Goal: Transaction & Acquisition: Register for event/course

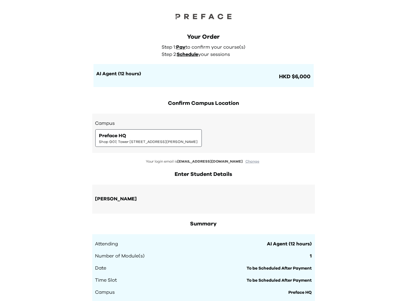
click at [146, 135] on div "Preface HQ Shop G07, Tower 535, 535 Jaffe Road, Causeway Bay | 銅鑼灣謝斐道535號Tower …" at bounding box center [148, 138] width 99 height 12
click at [153, 151] on div "Campus Preface HQ Shop G07, Tower 535, 535 Jaffe Road, Causeway Bay | 銅鑼灣謝斐道535…" at bounding box center [203, 133] width 223 height 39
click at [155, 145] on div "Preface HQ Shop G07, Tower 535, 535 Jaffe Road, Causeway Bay | 銅鑼灣謝斐道535號Tower …" at bounding box center [148, 139] width 107 height 18
click at [162, 139] on div "Preface HQ Shop G07, Tower 535, 535 Jaffe Road, Causeway Bay | 銅鑼灣謝斐道535號Tower …" at bounding box center [148, 138] width 99 height 12
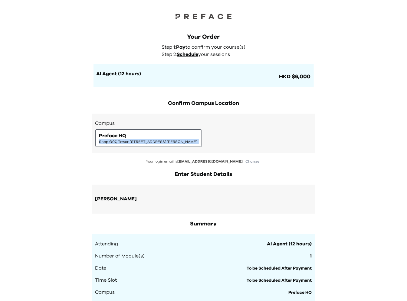
click at [162, 139] on div "Preface HQ Shop G07, Tower 535, 535 Jaffe Road, Causeway Bay | 銅鑼灣謝斐道535號Tower …" at bounding box center [148, 138] width 99 height 12
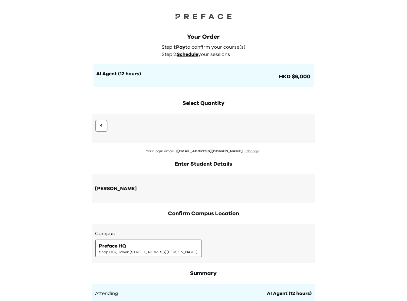
click at [107, 133] on div "4" at bounding box center [203, 128] width 223 height 29
click at [104, 125] on button "4" at bounding box center [101, 126] width 12 height 12
click at [198, 249] on div "Preface HQ Shop G07, Tower 535, 535 Jaffe Road, Causeway Bay | 銅鑼灣謝斐道535號Tower …" at bounding box center [148, 249] width 99 height 12
